Goal: Information Seeking & Learning: Find specific fact

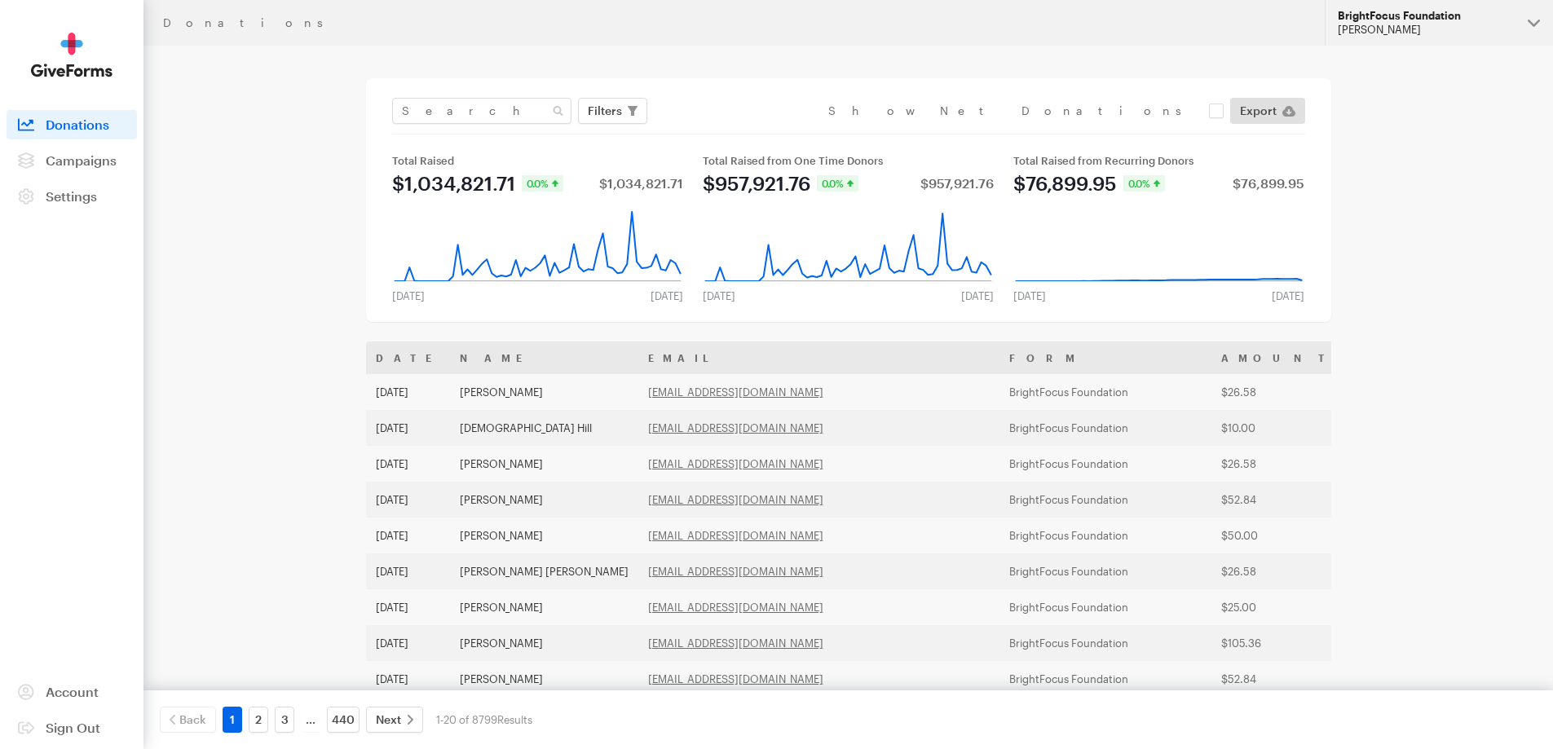
click at [1386, 9] on div "BrightFocus Foundation" at bounding box center [1426, 16] width 177 height 14
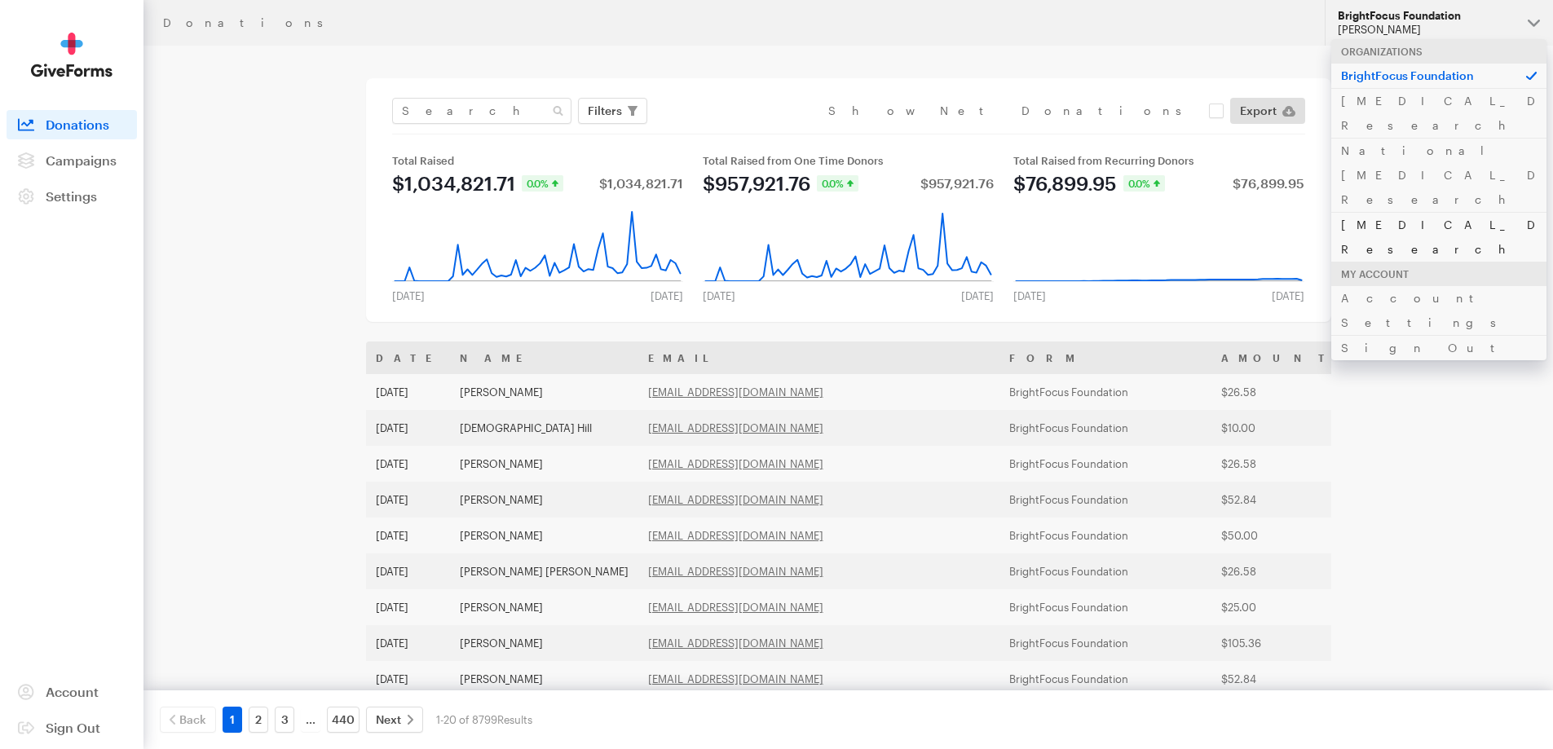
click at [1374, 212] on link "[MEDICAL_DATA] Research" at bounding box center [1438, 237] width 215 height 50
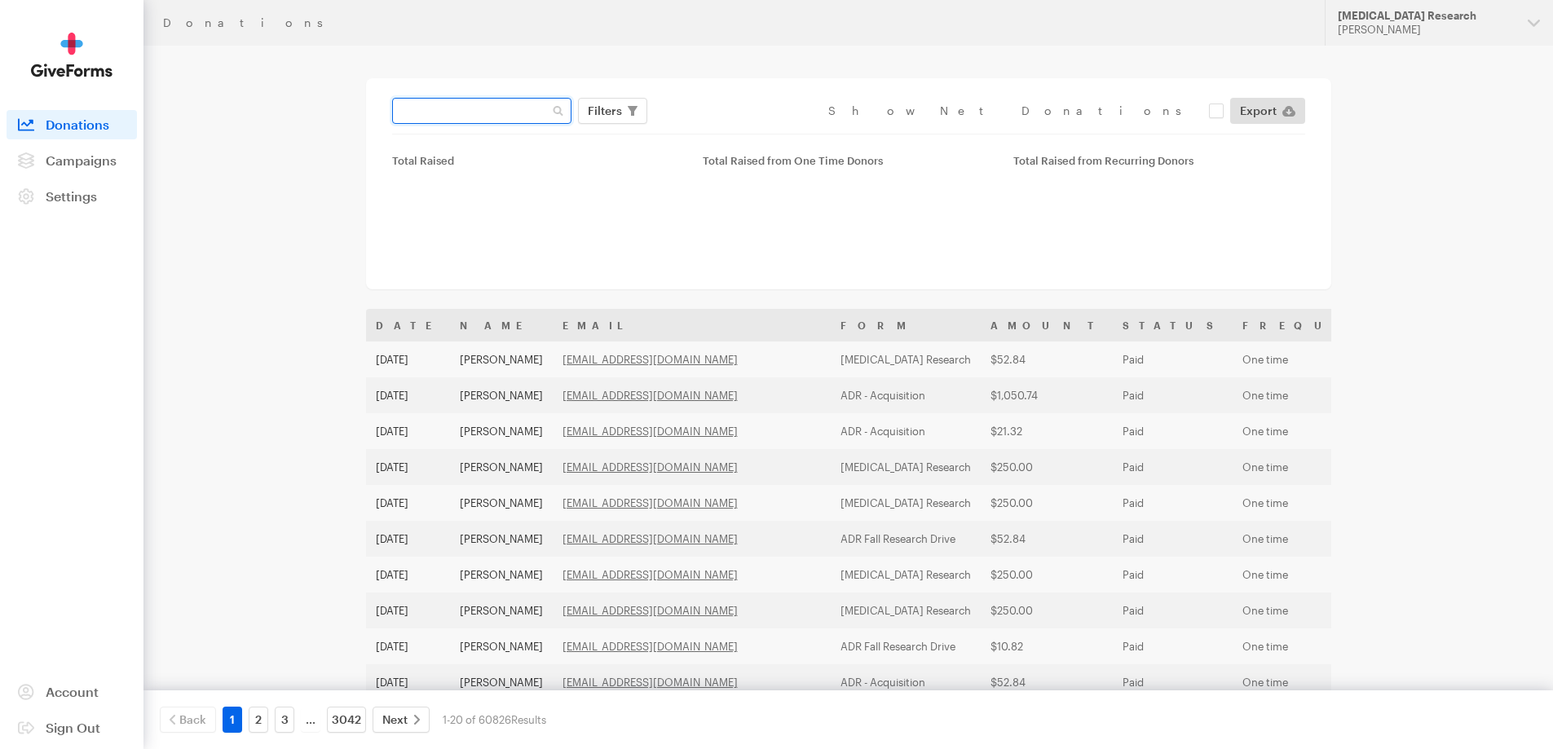
click at [509, 115] on input "text" at bounding box center [481, 111] width 179 height 26
paste input "[EMAIL_ADDRESS][DOMAIN_NAME]"
type input "[EMAIL_ADDRESS][DOMAIN_NAME]"
click at [728, 132] on button "Apply" at bounding box center [754, 145] width 52 height 26
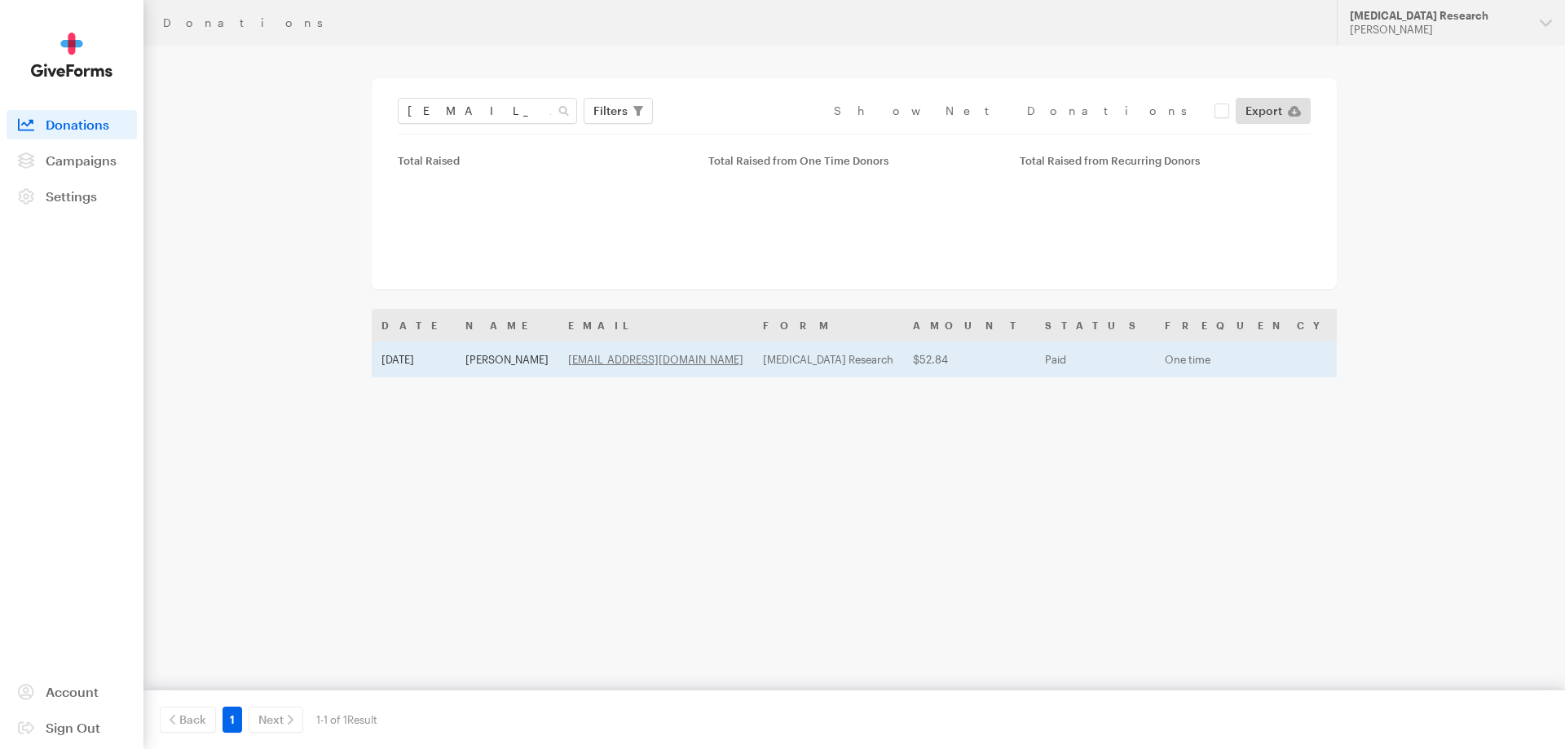
click at [456, 359] on td "Oct 11, 2025" at bounding box center [414, 360] width 84 height 36
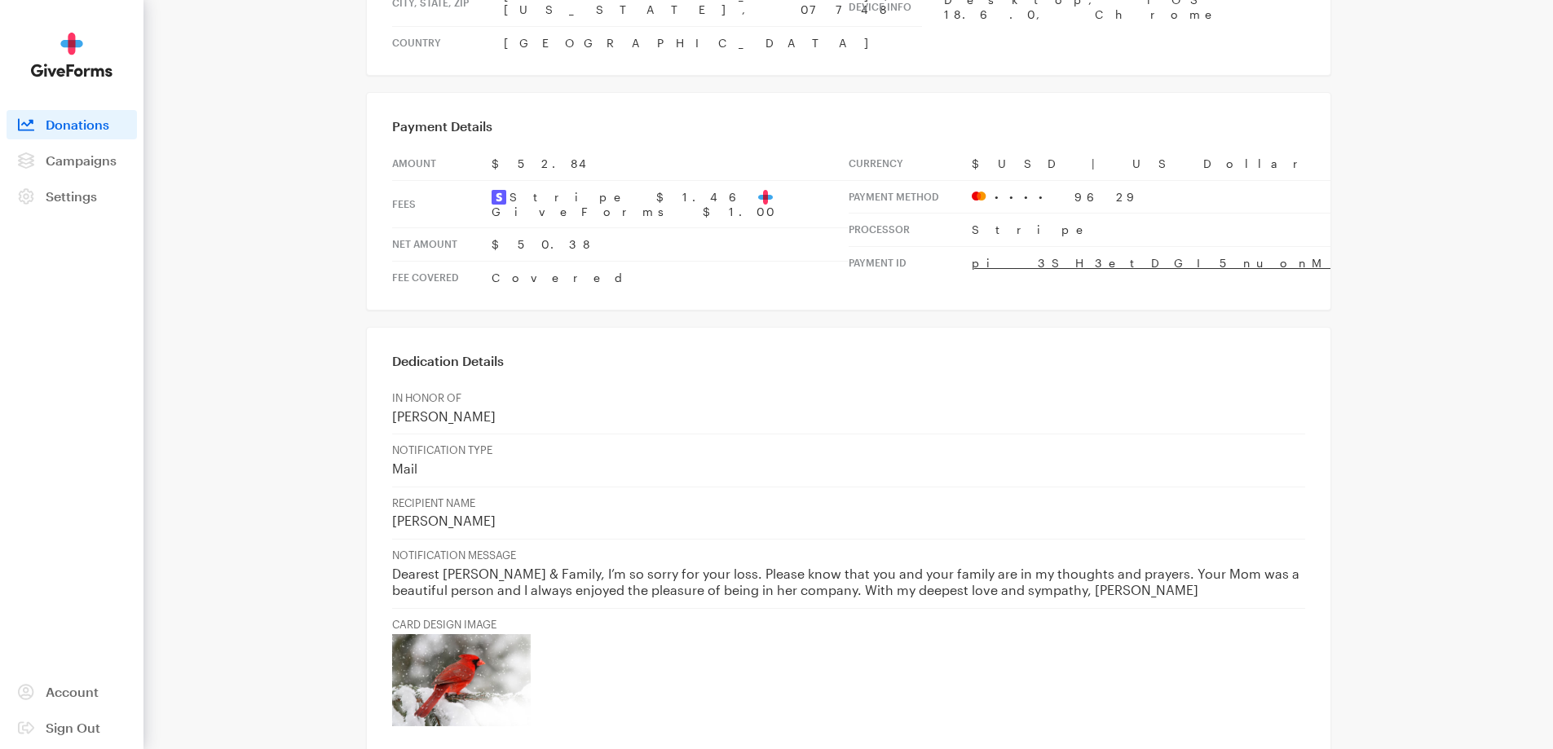
scroll to position [489, 0]
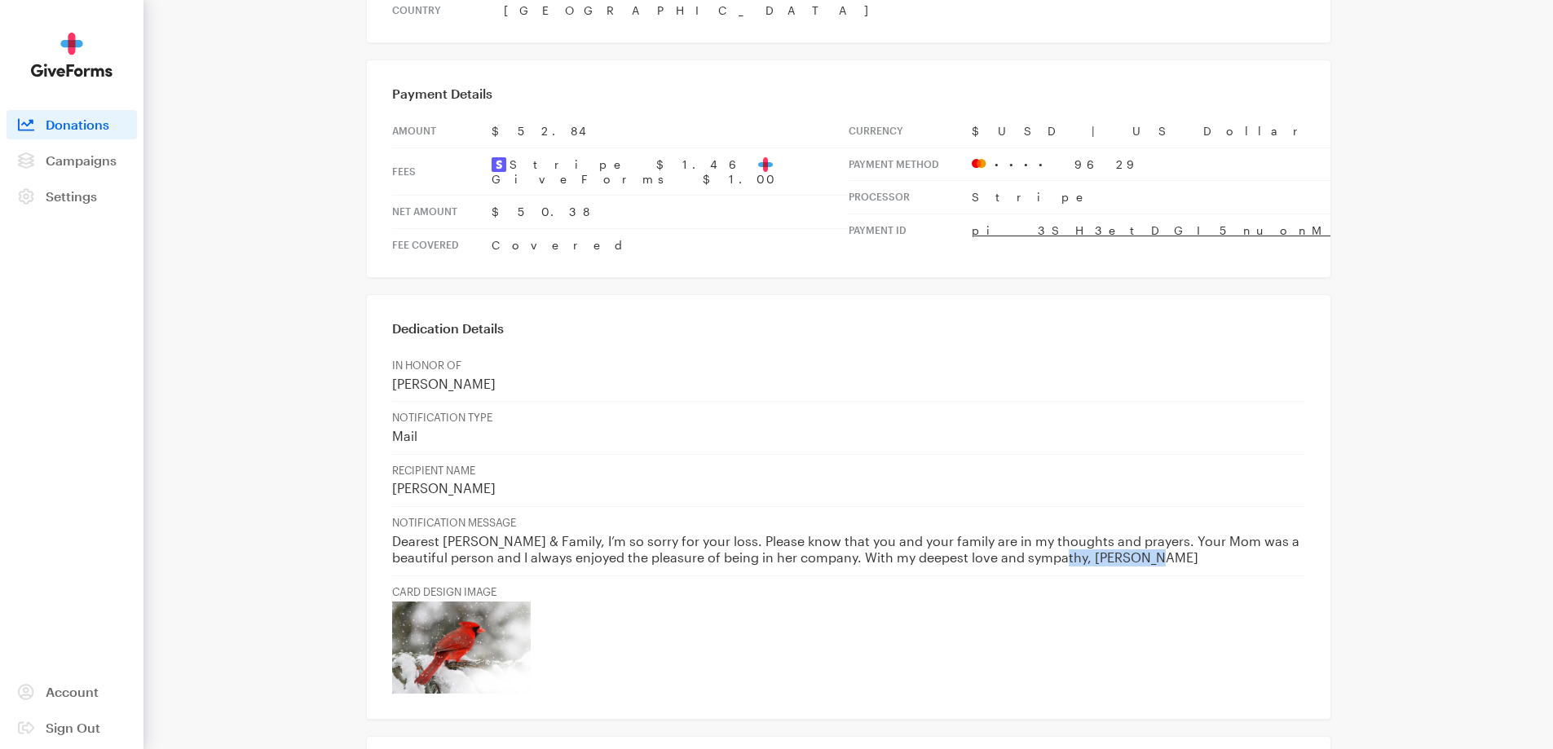
drag, startPoint x: 1029, startPoint y: 503, endPoint x: 1112, endPoint y: 503, distance: 83.1
click at [1112, 533] on p "Dearest [PERSON_NAME] & Family, I’m so sorry for your loss. Please know that yo…" at bounding box center [848, 549] width 913 height 33
copy p "[PERSON_NAME]"
click at [1021, 480] on p "[PERSON_NAME]" at bounding box center [848, 488] width 913 height 17
drag, startPoint x: 1021, startPoint y: 437, endPoint x: 1235, endPoint y: 707, distance: 344.7
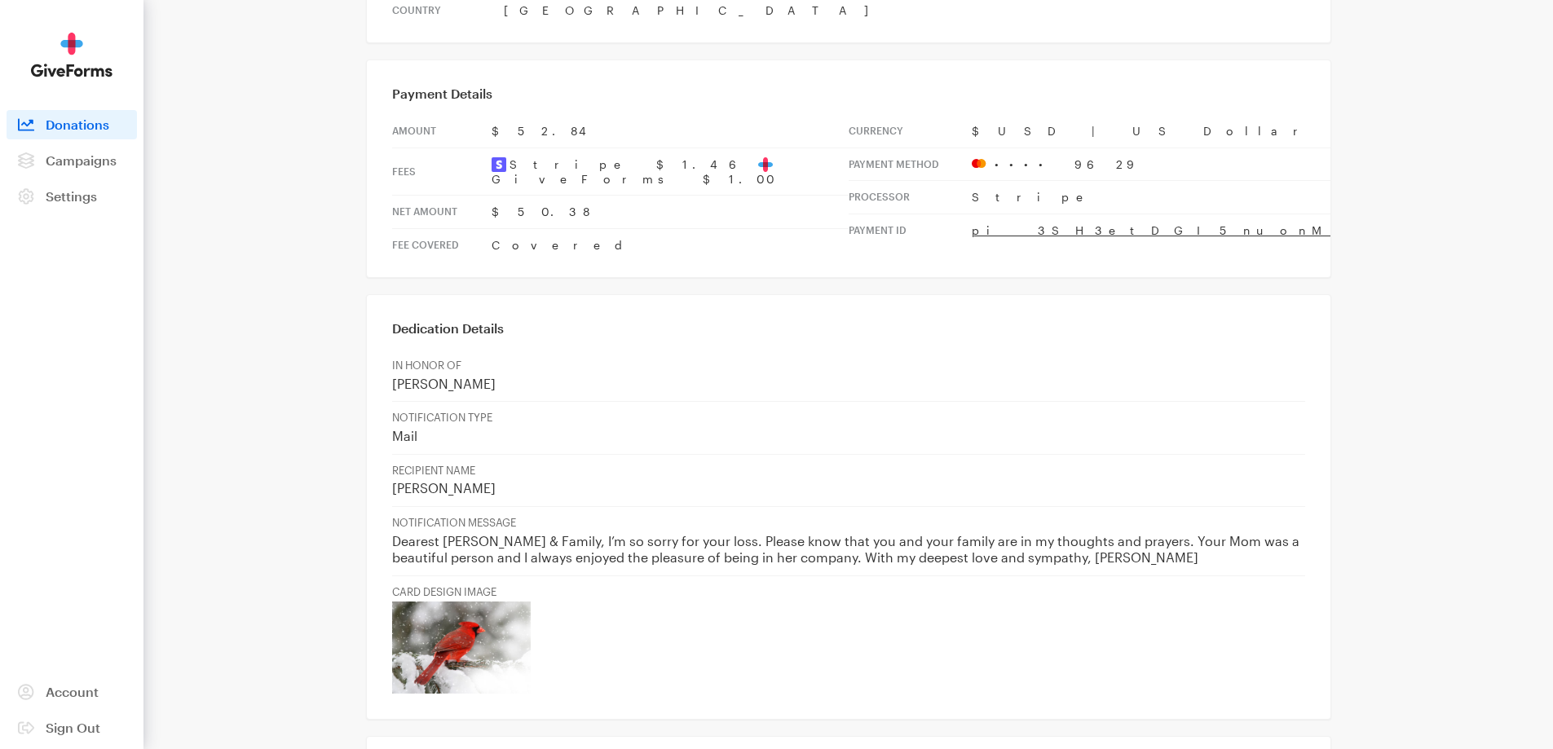
click at [1235, 707] on main "Donations One Time Donation [PERSON_NAME] donated $52.84 New Donor Refund Donat…" at bounding box center [777, 456] width 1174 height 1799
click at [1293, 617] on p at bounding box center [848, 648] width 913 height 92
click at [963, 518] on td "NOTIFICATION MESSAGE Dearest [PERSON_NAME] & Family, I’m so sorry for your loss…" at bounding box center [848, 540] width 913 height 69
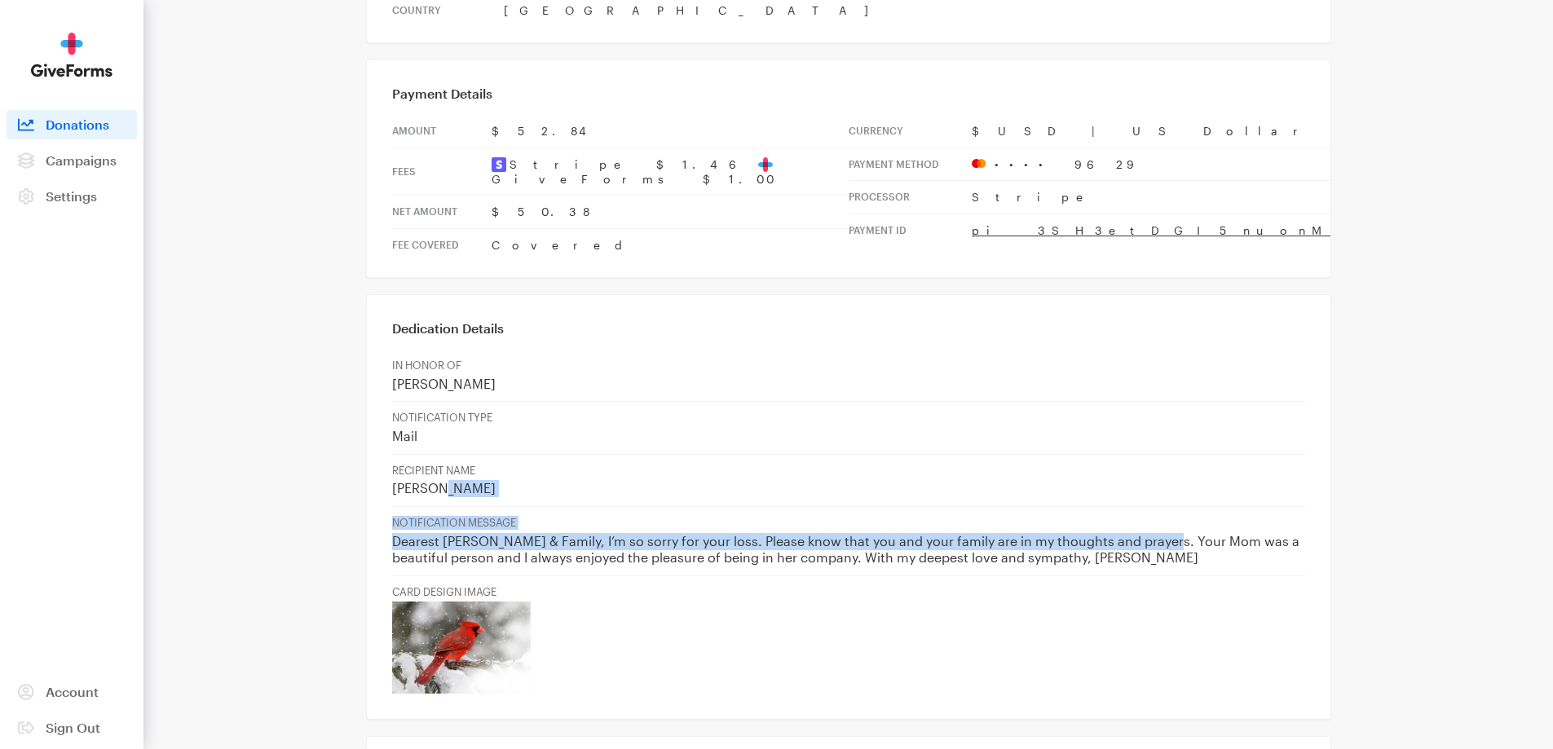
drag, startPoint x: 1153, startPoint y: 490, endPoint x: 442, endPoint y: 430, distance: 713.2
click at [442, 430] on tbody "IN HONOR OF [PERSON_NAME] NOTIFICATION TYPE Mail RECIPIENT NAME [PERSON_NAME] N…" at bounding box center [848, 526] width 913 height 353
click at [443, 480] on p "[PERSON_NAME]" at bounding box center [848, 488] width 913 height 17
